Goal: Task Accomplishment & Management: Manage account settings

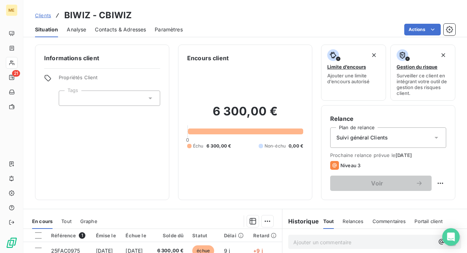
scroll to position [73, 0]
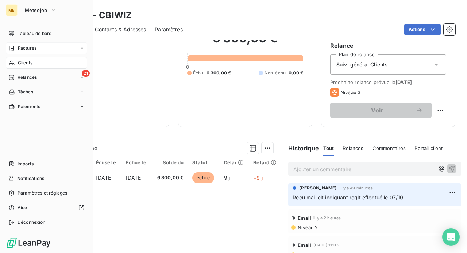
click at [30, 49] on span "Factures" at bounding box center [27, 48] width 19 height 7
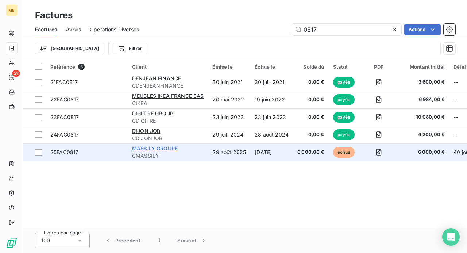
type input "0817"
click at [167, 150] on span "MASSILY GROUPE" at bounding box center [155, 148] width 46 height 6
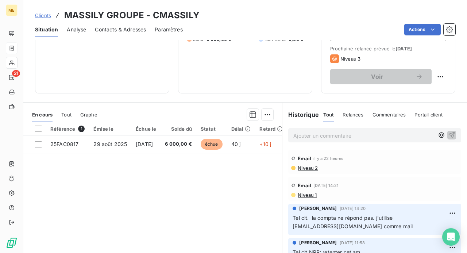
scroll to position [109, 0]
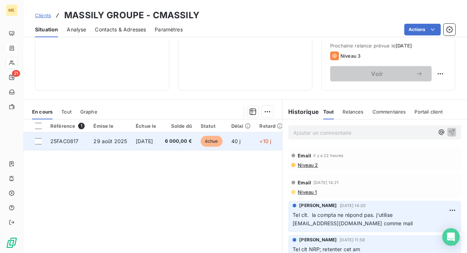
click at [153, 143] on span "[DATE]" at bounding box center [144, 141] width 17 height 6
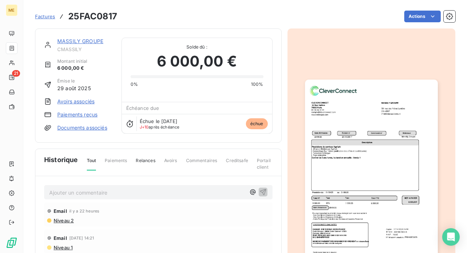
click at [347, 177] on img "button" at bounding box center [371, 174] width 133 height 188
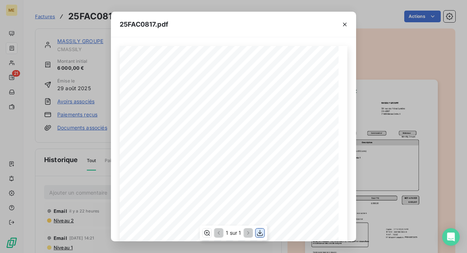
click at [262, 234] on icon "button" at bounding box center [260, 232] width 7 height 7
click at [345, 23] on icon "button" at bounding box center [344, 24] width 7 height 7
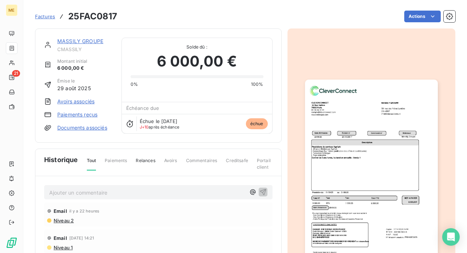
click at [83, 39] on link "MASSILY GROUPE" at bounding box center [80, 41] width 46 height 6
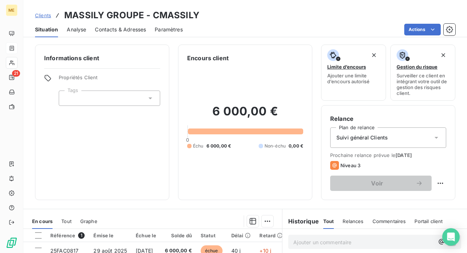
scroll to position [36, 0]
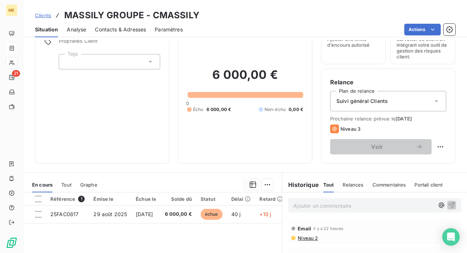
click at [307, 208] on p "Ajouter un commentaire ﻿" at bounding box center [363, 205] width 141 height 9
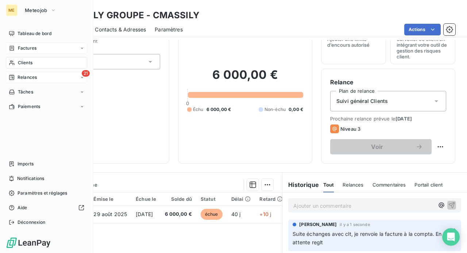
click at [27, 77] on span "Relances" at bounding box center [27, 77] width 19 height 7
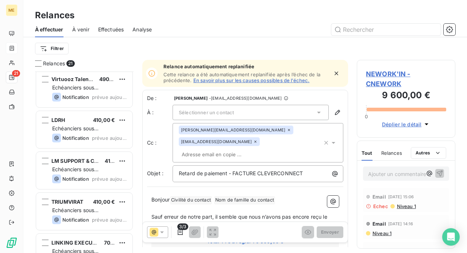
scroll to position [677, 0]
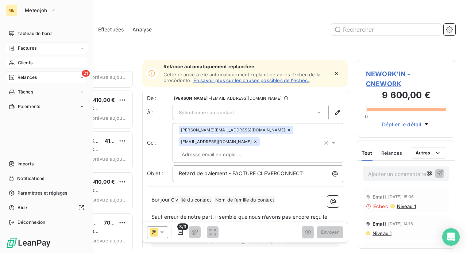
click at [22, 62] on span "Clients" at bounding box center [25, 62] width 15 height 7
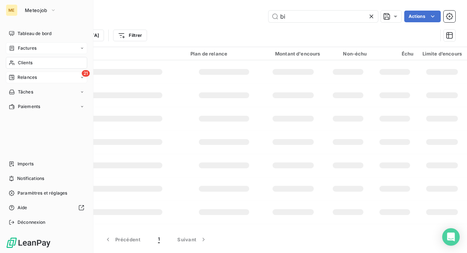
type input "b"
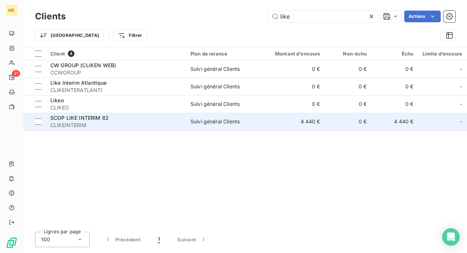
type input "like"
click at [95, 122] on span "CLIKEINTERIM" at bounding box center [115, 125] width 131 height 7
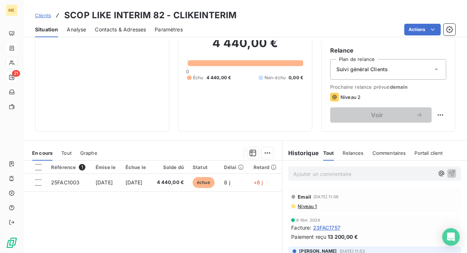
scroll to position [73, 0]
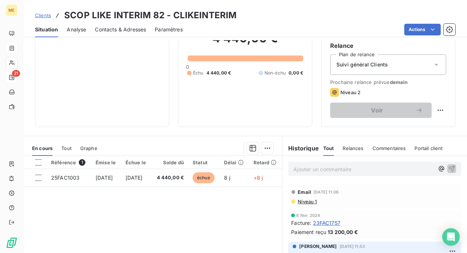
click at [312, 168] on p "Ajouter un commentaire ﻿" at bounding box center [363, 169] width 141 height 9
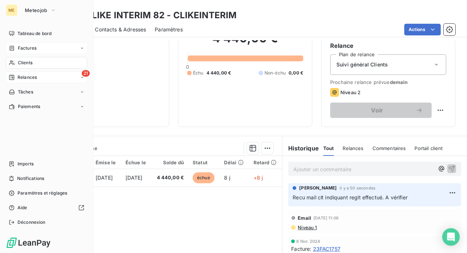
click at [24, 62] on span "Clients" at bounding box center [25, 62] width 15 height 7
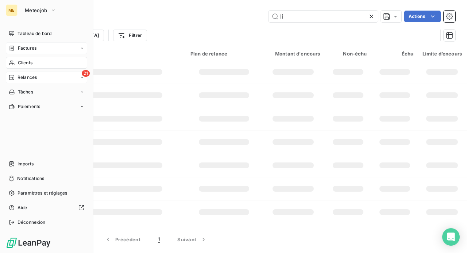
type input "l"
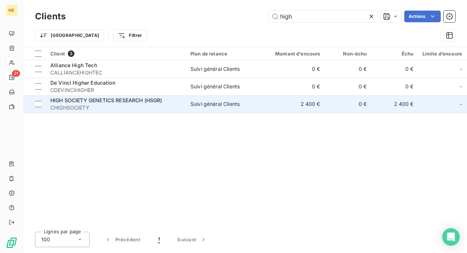
type input "high"
click at [89, 109] on span "CHIGHSOCIETY" at bounding box center [115, 107] width 131 height 7
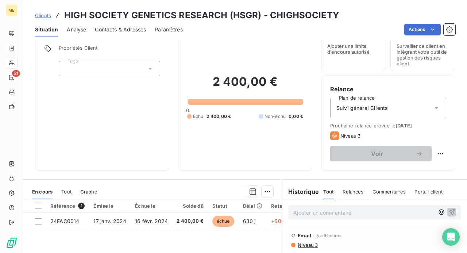
scroll to position [36, 0]
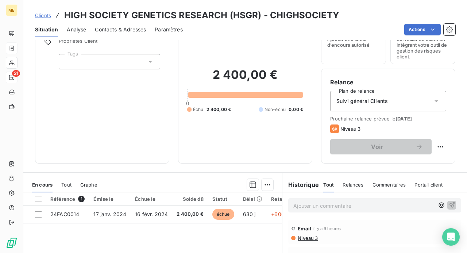
drag, startPoint x: 296, startPoint y: 204, endPoint x: 465, endPoint y: 204, distance: 169.3
click at [296, 204] on p "Ajouter un commentaire ﻿" at bounding box center [363, 205] width 141 height 9
